Goal: Information Seeking & Learning: Learn about a topic

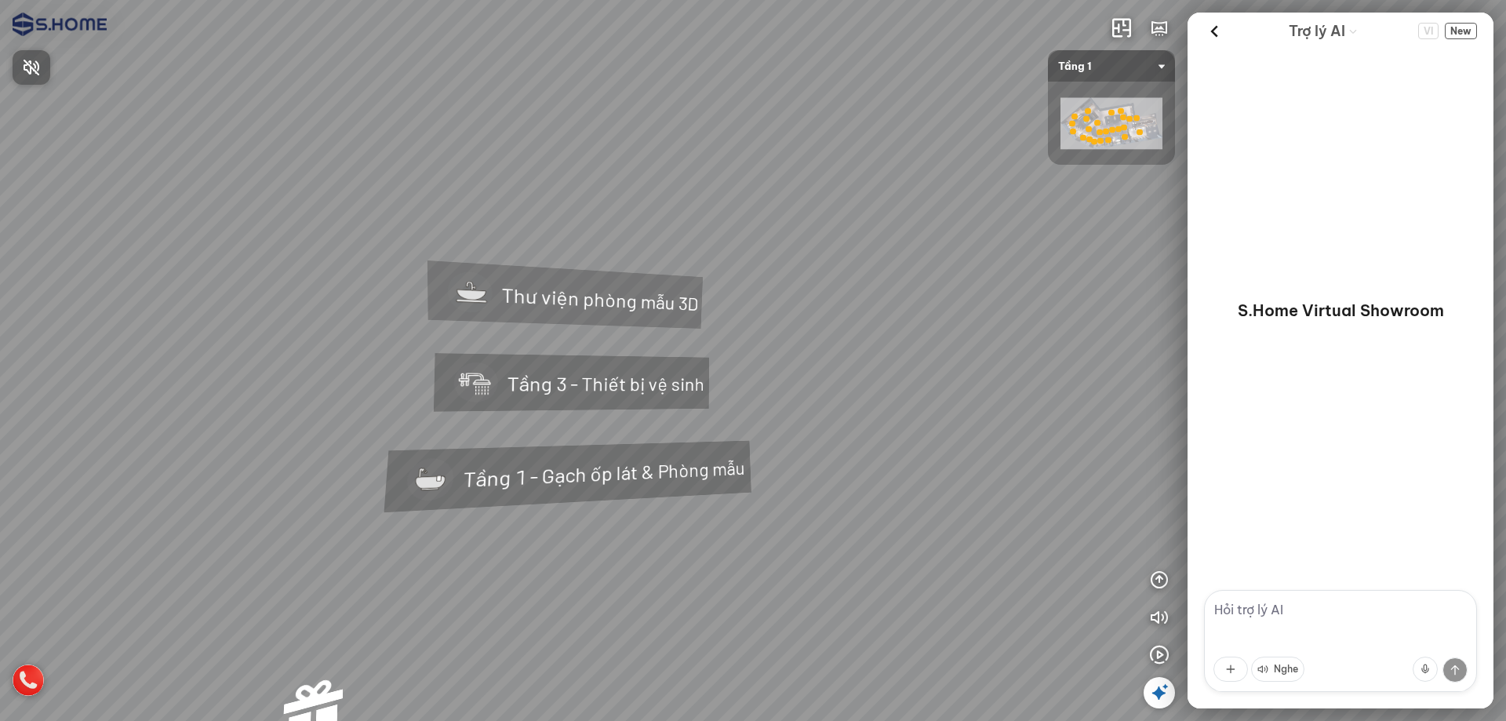
click at [558, 377] on div at bounding box center [753, 360] width 1506 height 721
click at [569, 385] on div "Tầng 3 - Thiết bị vệ sinh" at bounding box center [562, 378] width 388 height 166
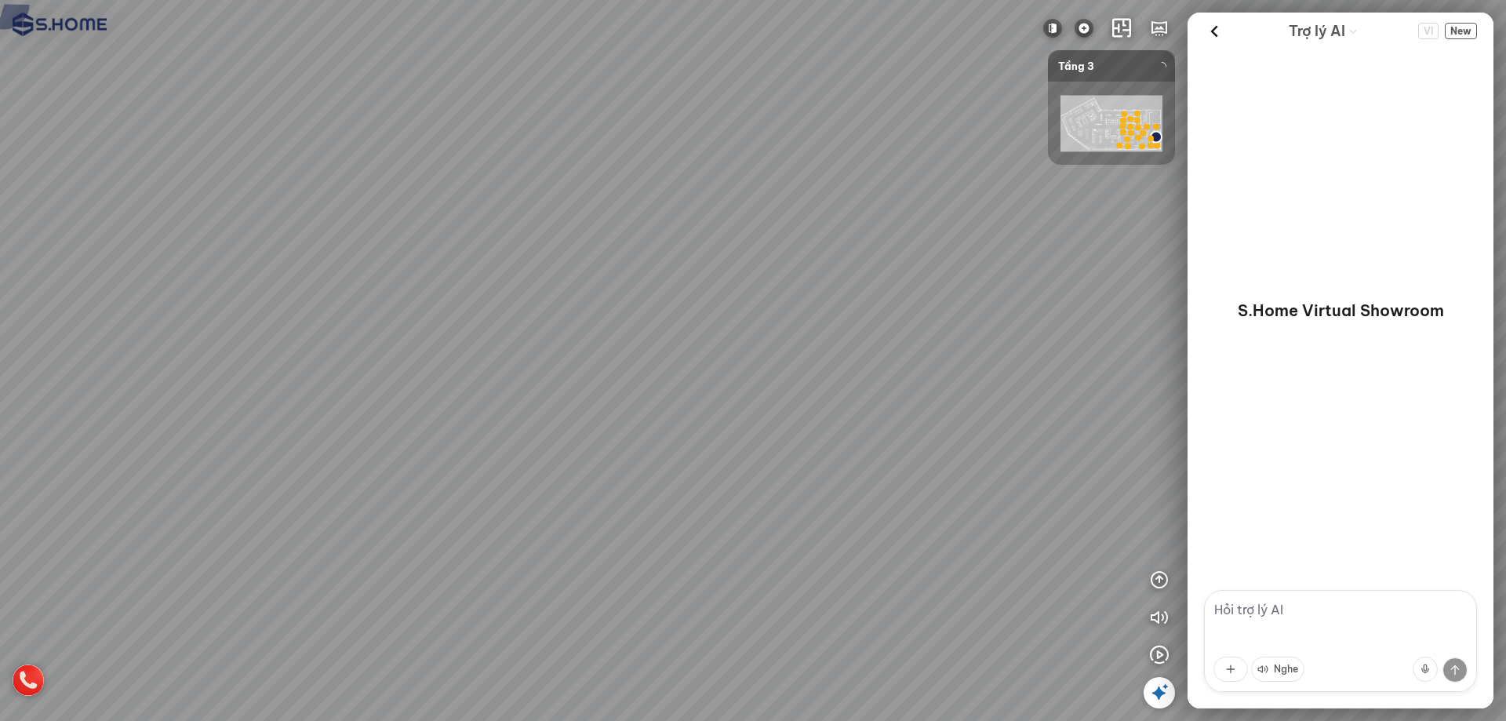
click at [1085, 73] on span "Tầng 3" at bounding box center [1111, 65] width 107 height 31
click at [1091, 66] on span "Tầng 3" at bounding box center [1111, 65] width 107 height 31
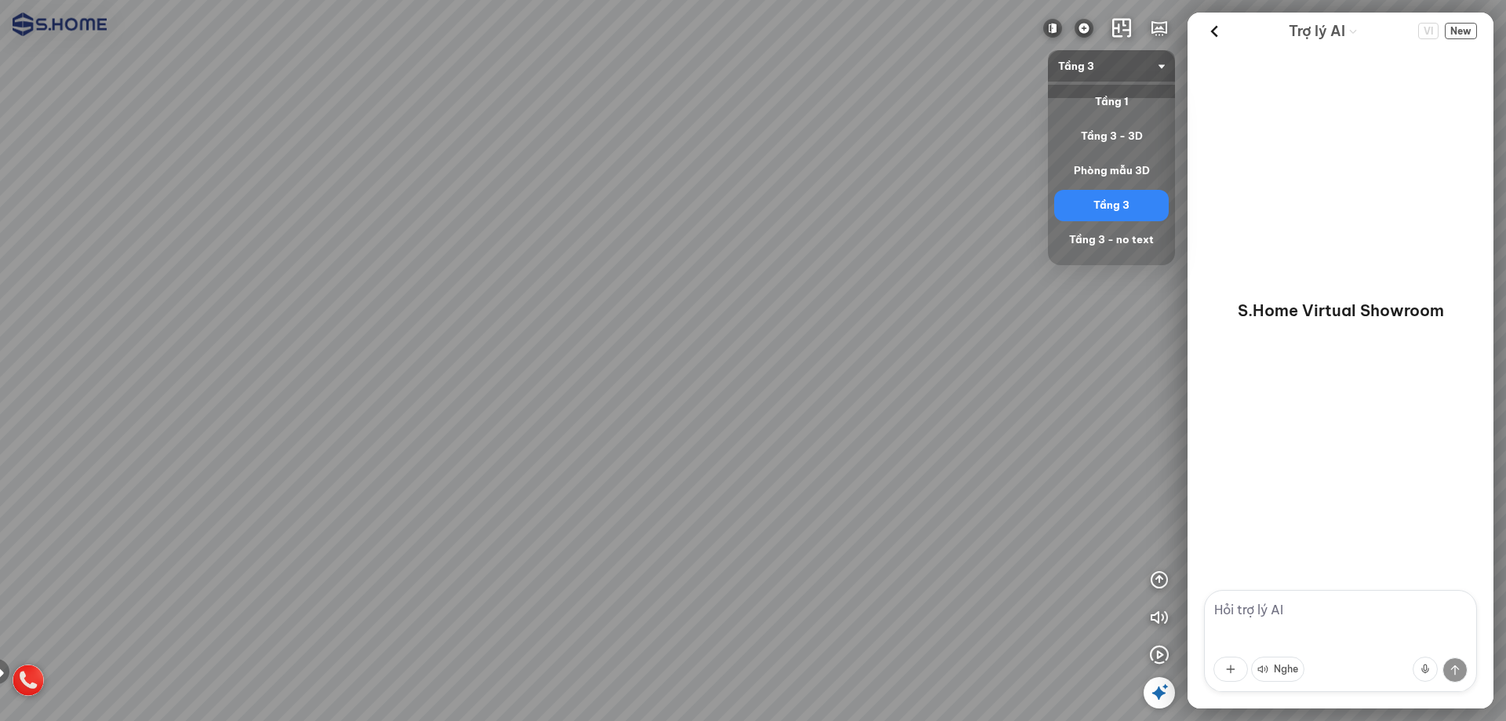
click at [1091, 66] on span "Tầng 3" at bounding box center [1111, 65] width 107 height 31
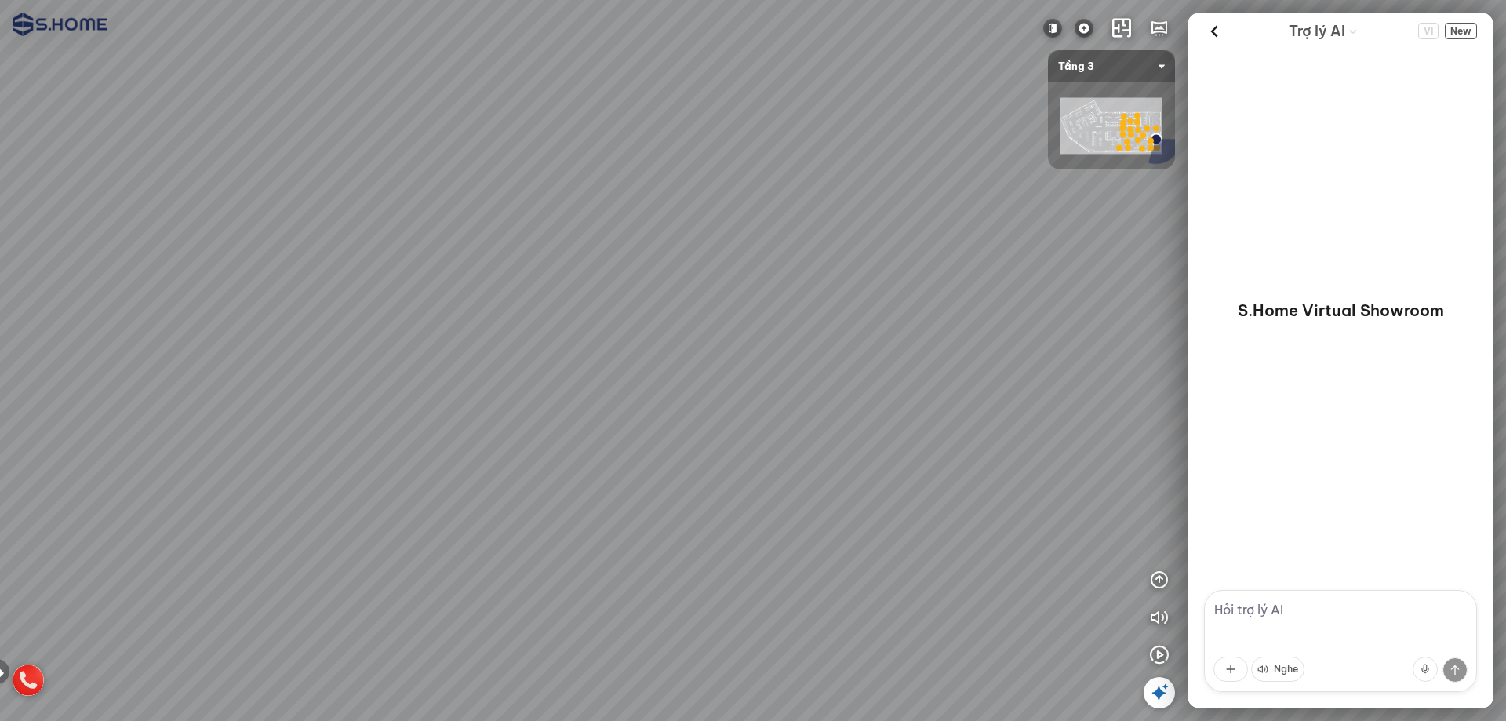
click at [1091, 66] on span "Tầng 3" at bounding box center [1111, 65] width 107 height 31
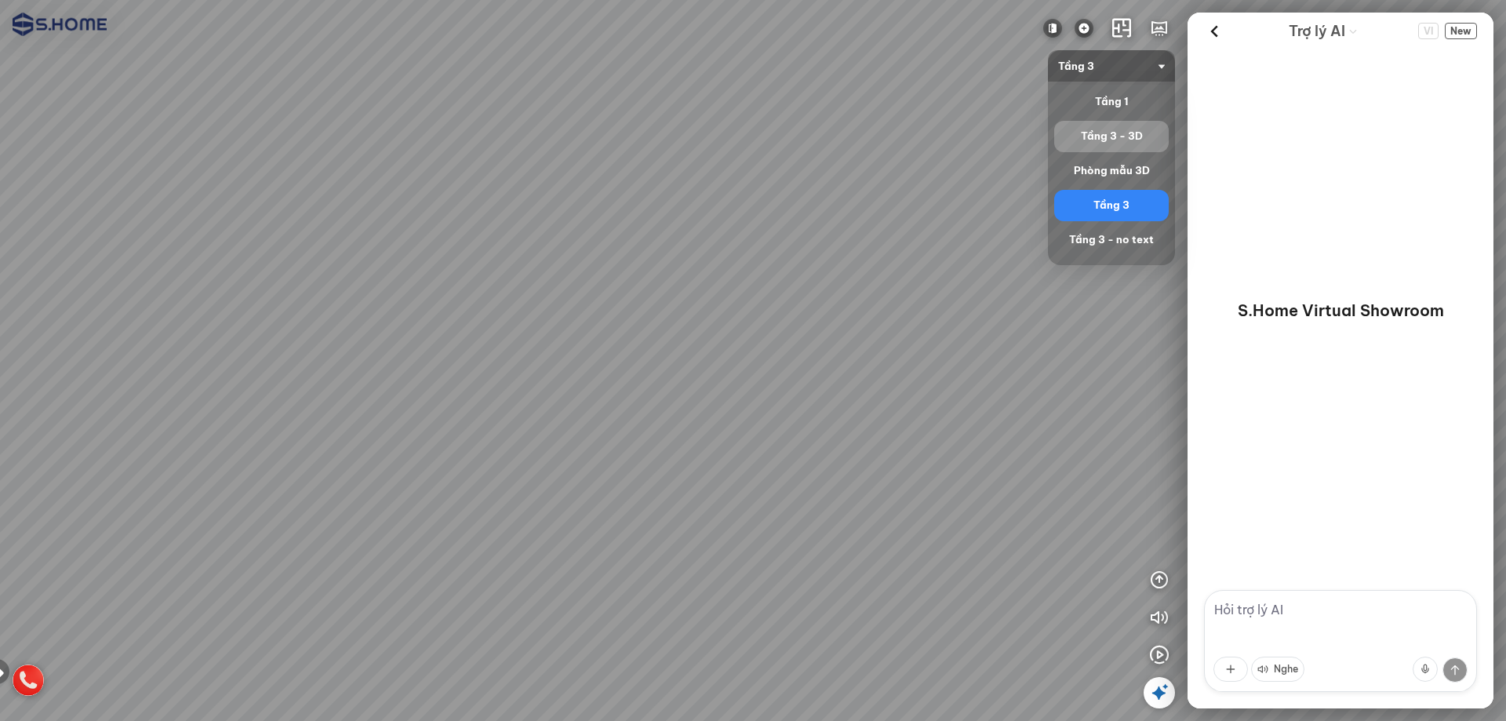
click at [1109, 129] on div "Tầng 3 - 3D" at bounding box center [1112, 136] width 102 height 19
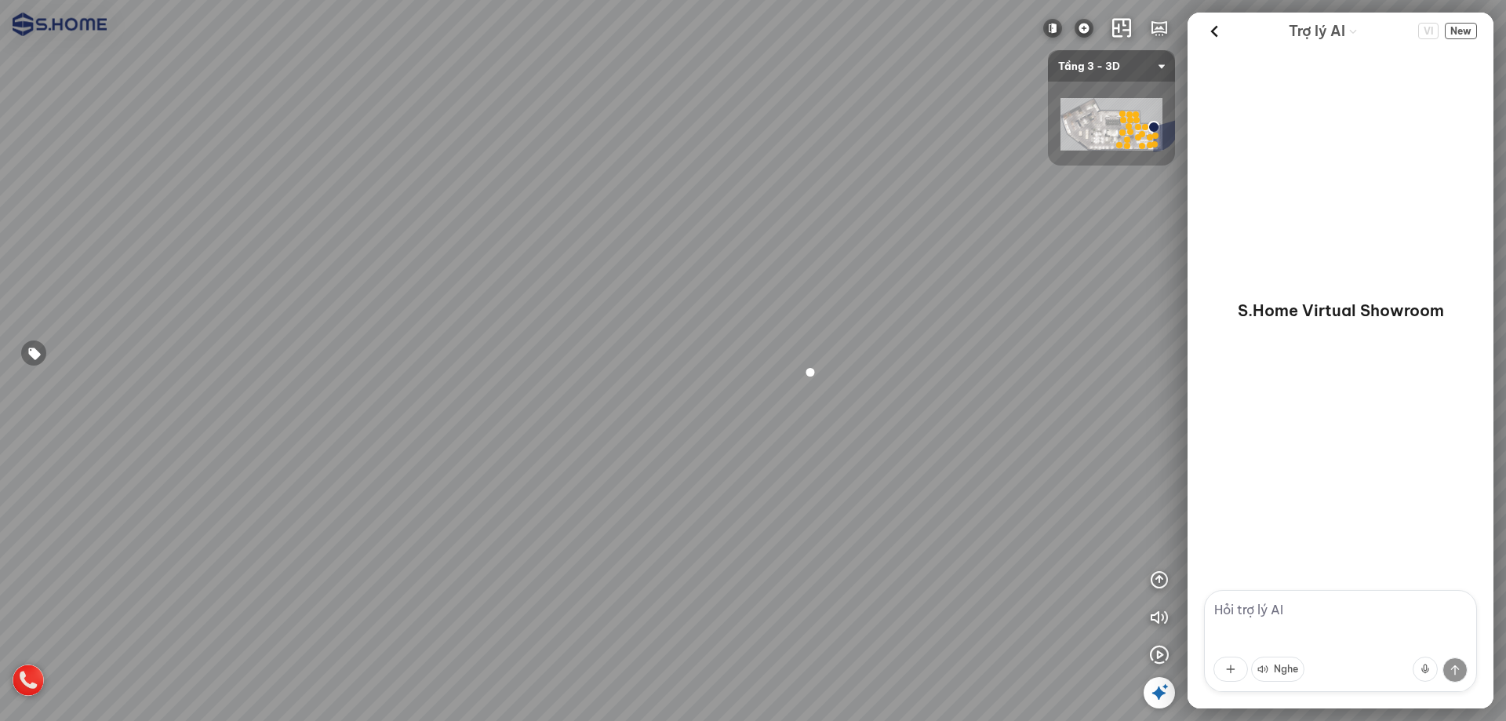
drag, startPoint x: 668, startPoint y: 239, endPoint x: 916, endPoint y: 234, distance: 248.0
click at [913, 234] on div at bounding box center [753, 360] width 1506 height 721
click at [496, 332] on div at bounding box center [489, 332] width 27 height 27
click at [44, 695] on span "Xem thêm" at bounding box center [48, 700] width 47 height 12
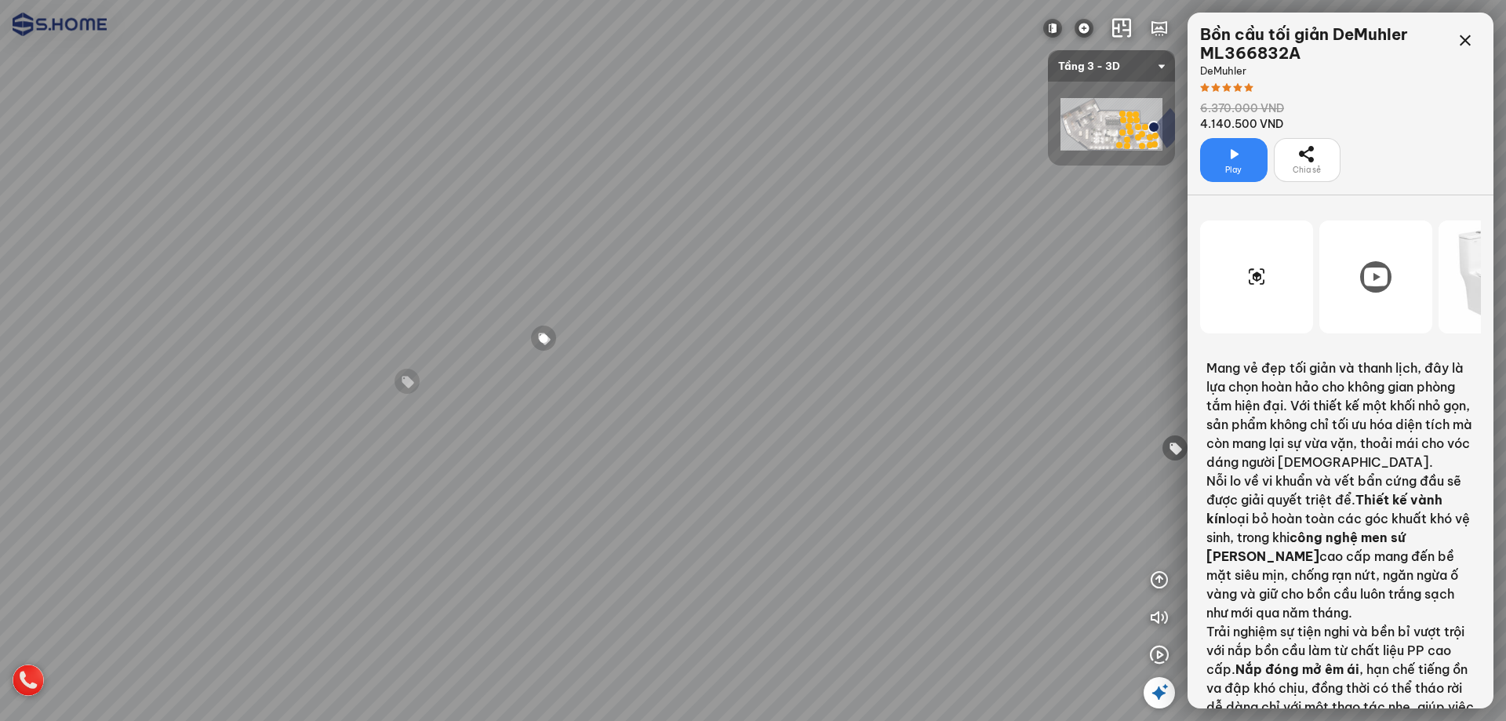
click at [1138, 612] on div at bounding box center [753, 360] width 1506 height 721
click at [1149, 611] on button "button" at bounding box center [1159, 617] width 31 height 31
click at [1366, 286] on icon at bounding box center [1376, 277] width 24 height 19
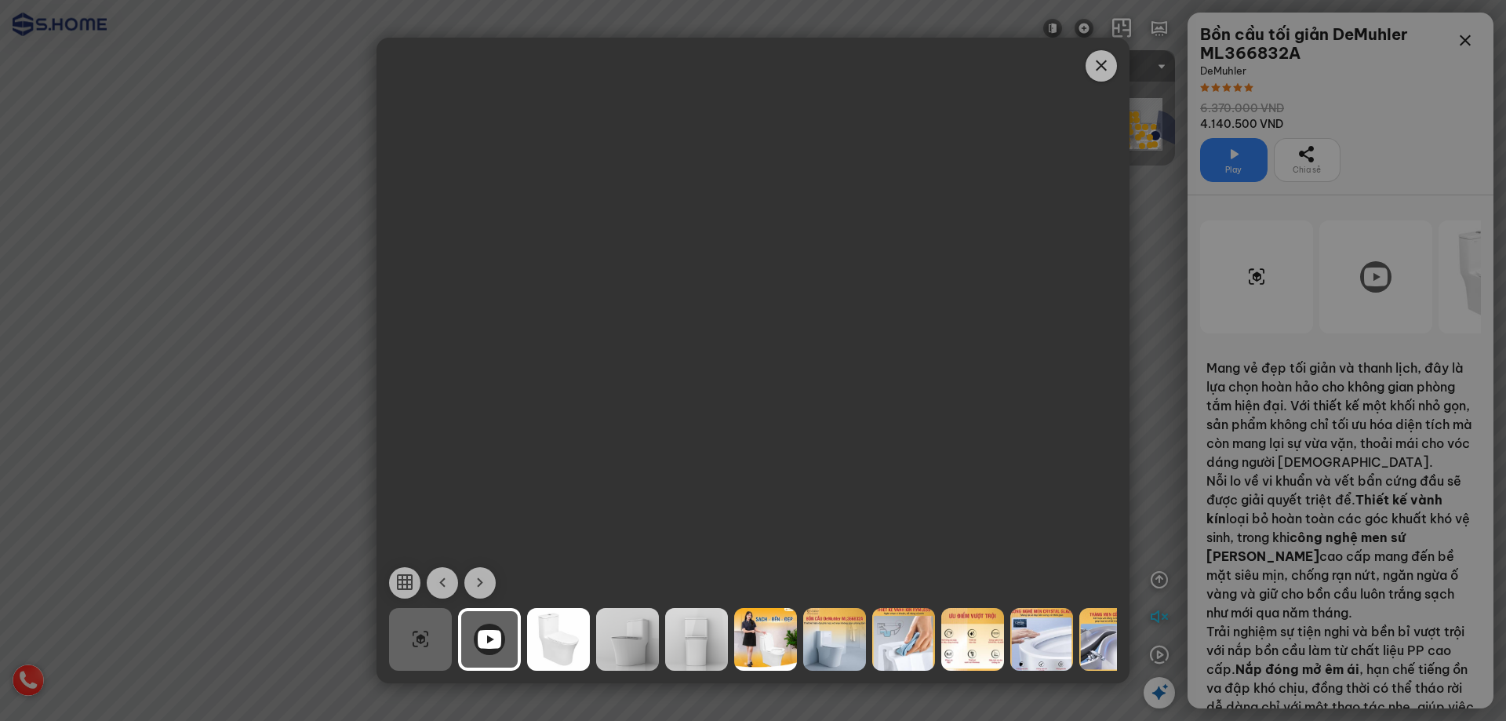
click at [1095, 55] on span "Close" at bounding box center [1101, 65] width 31 height 31
